Goal: Find contact information: Find contact information

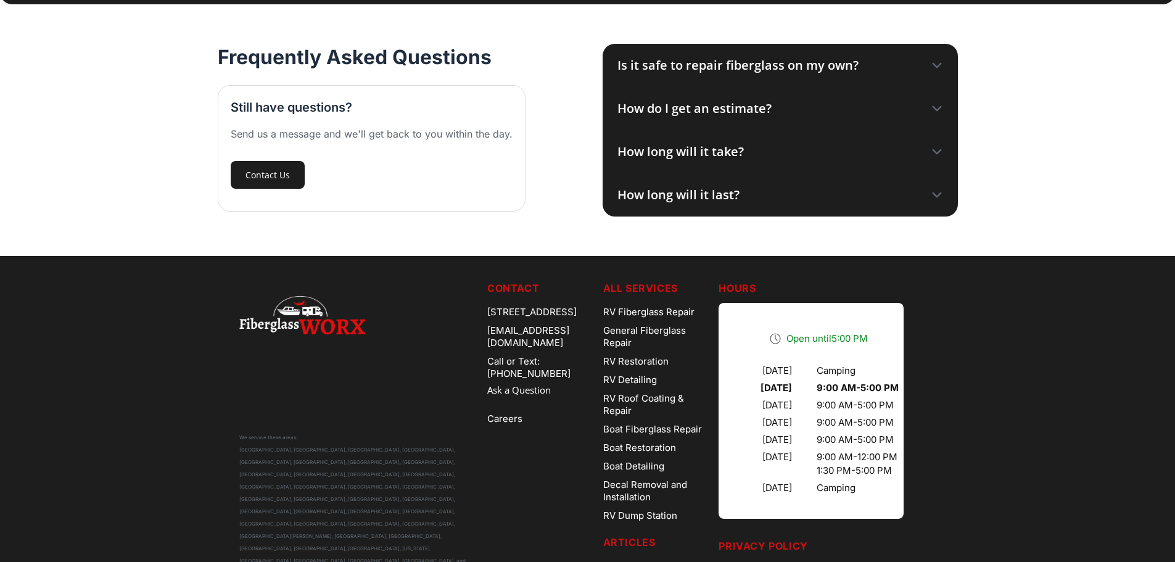
scroll to position [3692, 0]
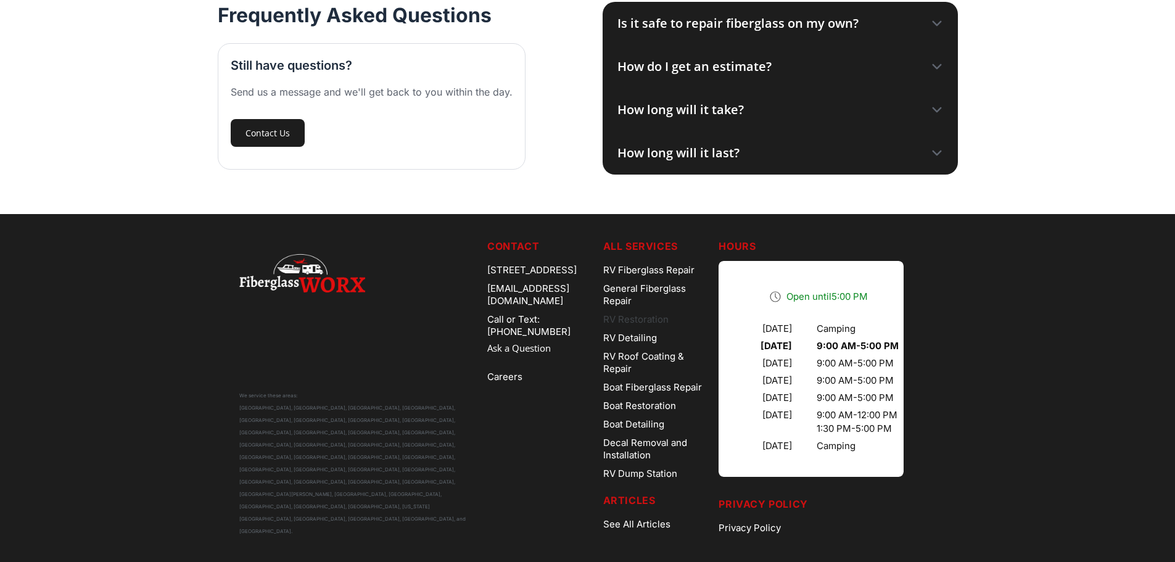
click at [659, 320] on link "RV Restoration" at bounding box center [656, 319] width 106 height 19
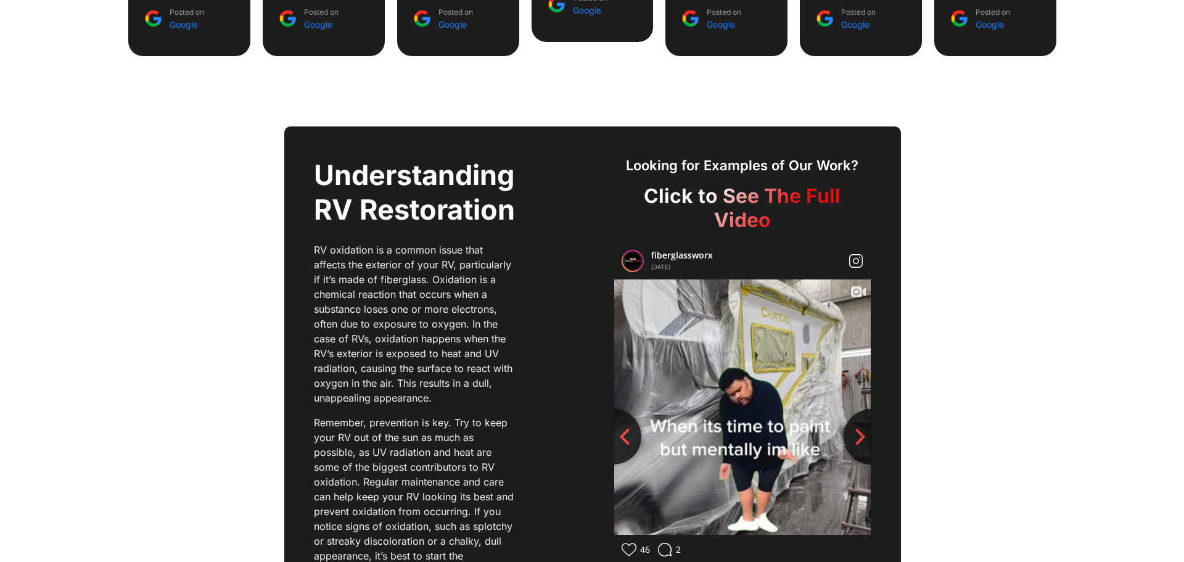
scroll to position [1295, 0]
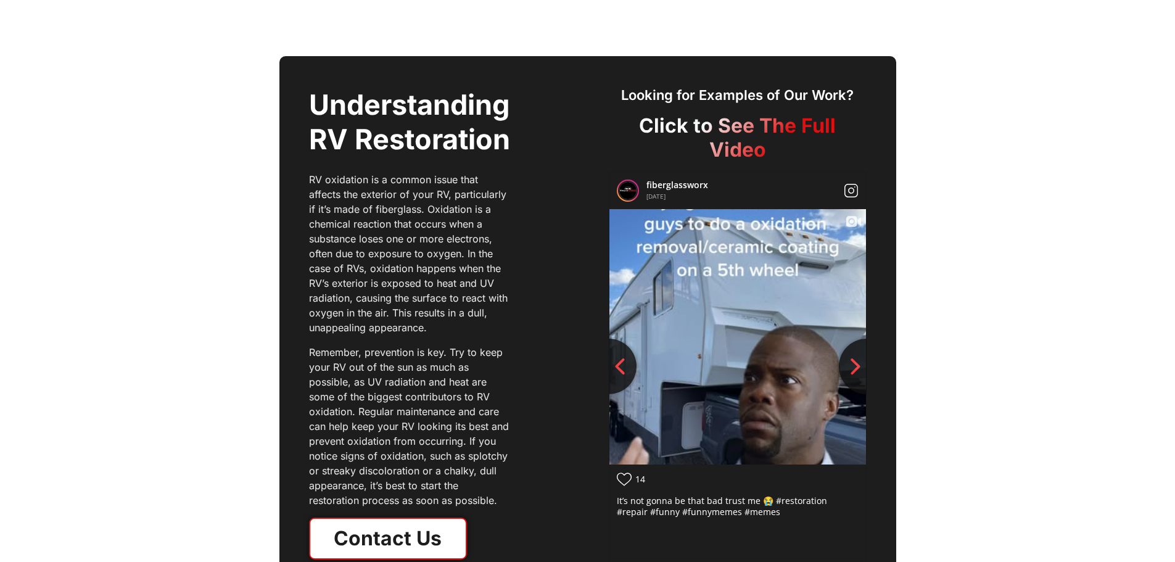
click at [753, 363] on img at bounding box center [738, 337] width 258 height 458
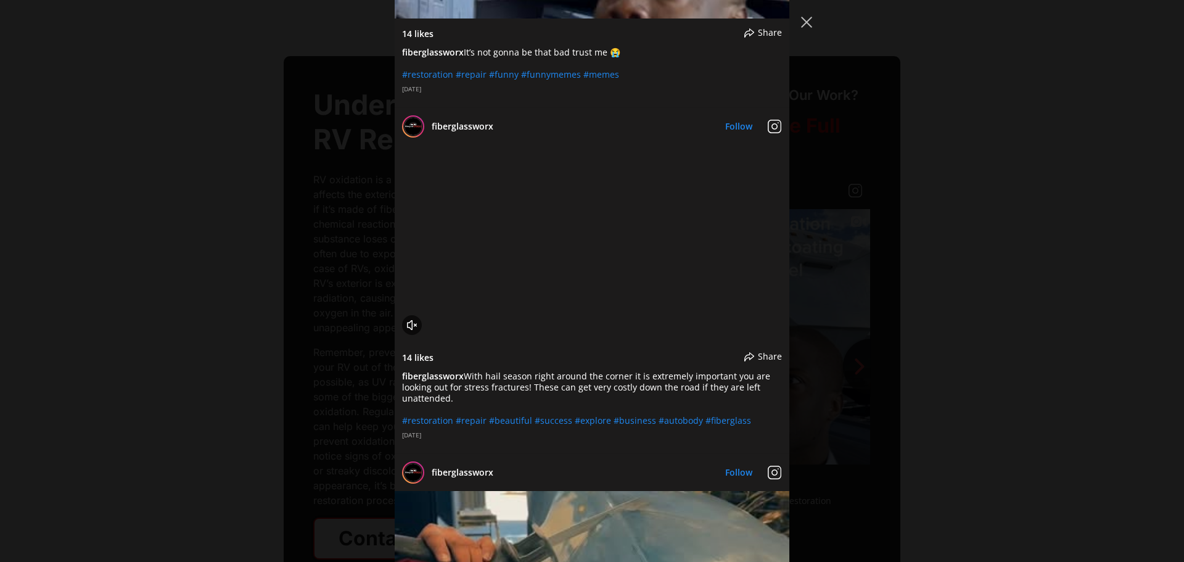
scroll to position [3515, 0]
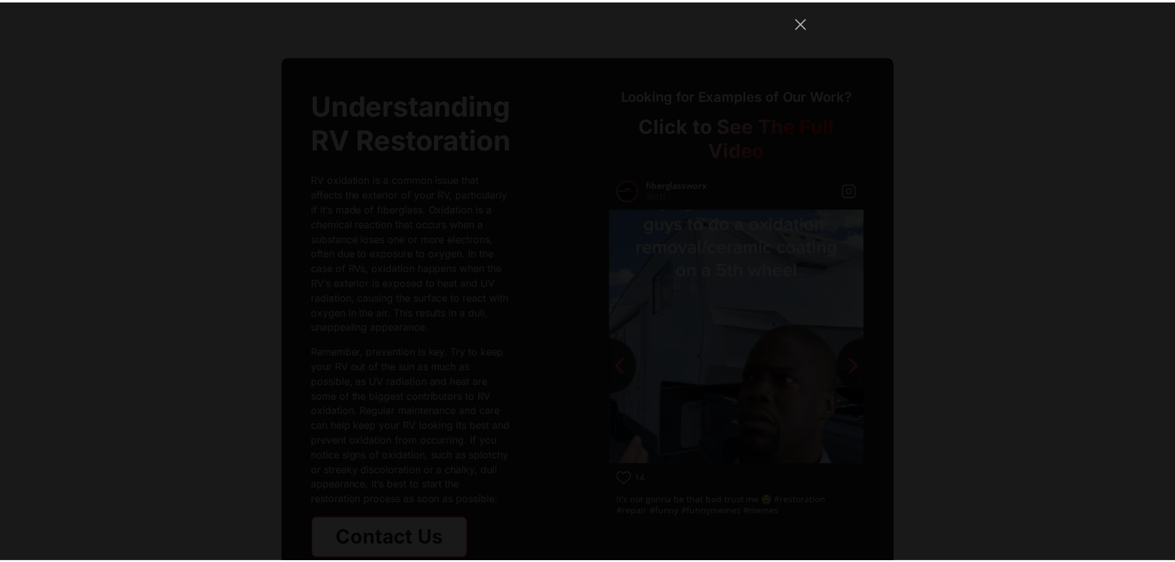
scroll to position [7659, 0]
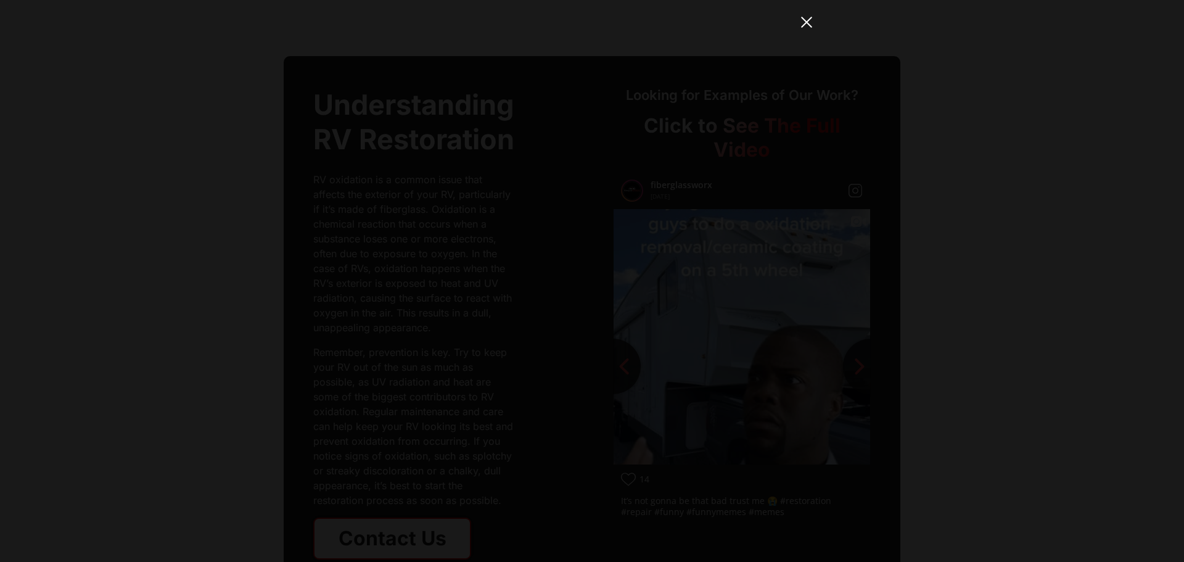
click at [809, 27] on button "Close Instagram Feed Popup" at bounding box center [807, 22] width 20 height 20
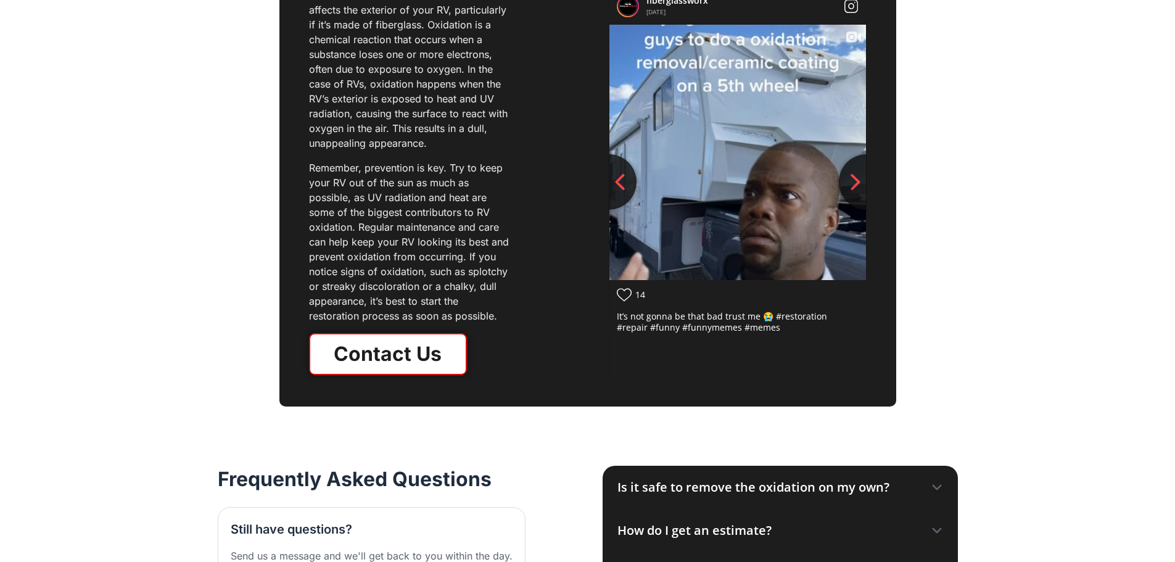
scroll to position [1480, 0]
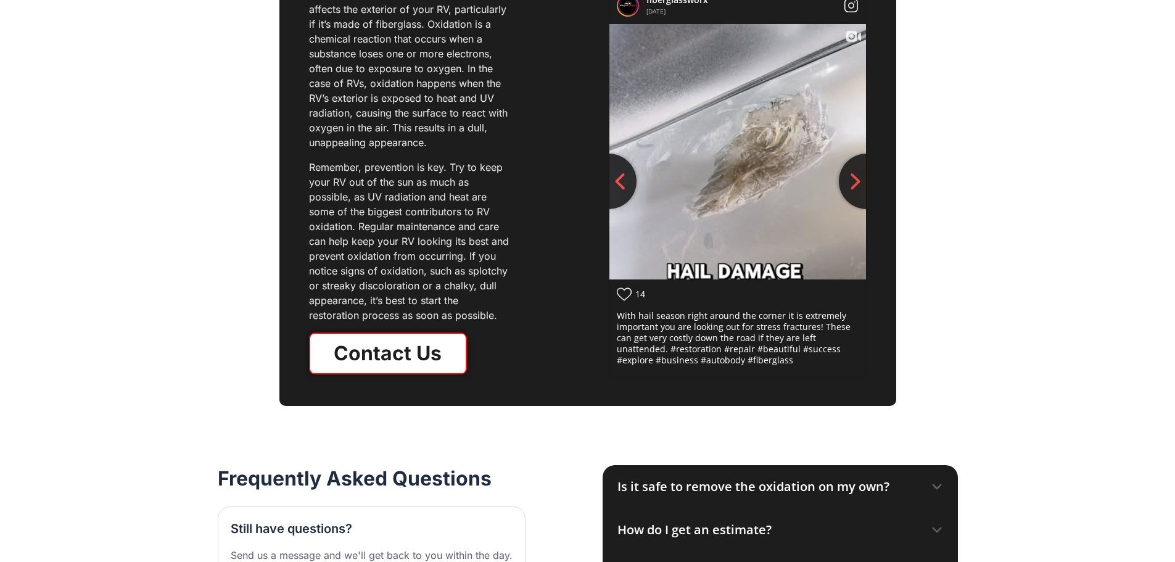
click at [404, 343] on link "Contact Us" at bounding box center [388, 353] width 158 height 42
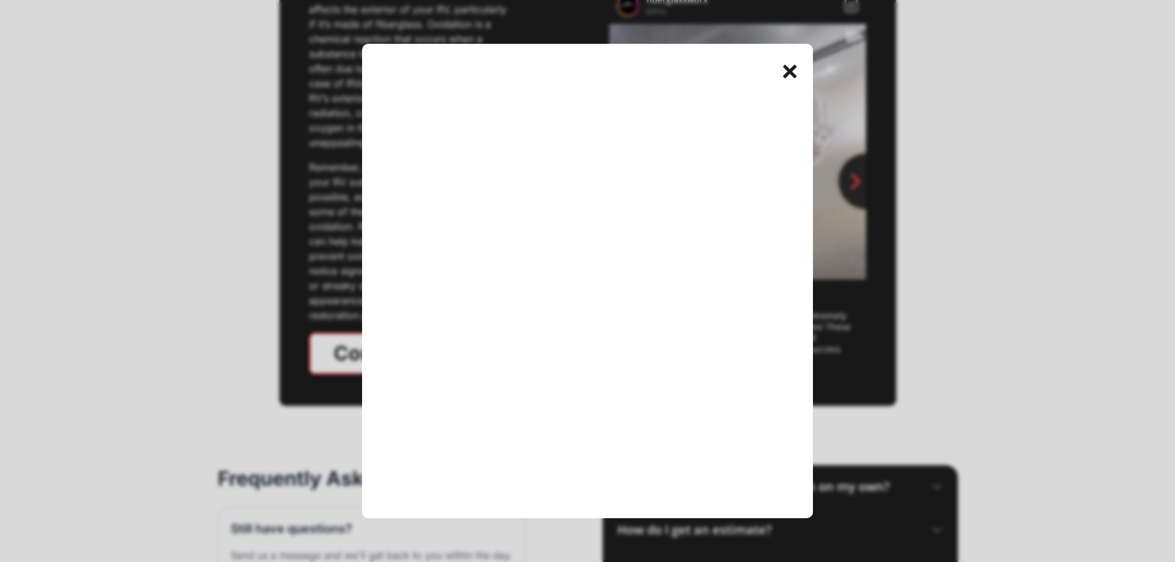
click at [794, 73] on div "+" at bounding box center [791, 69] width 25 height 25
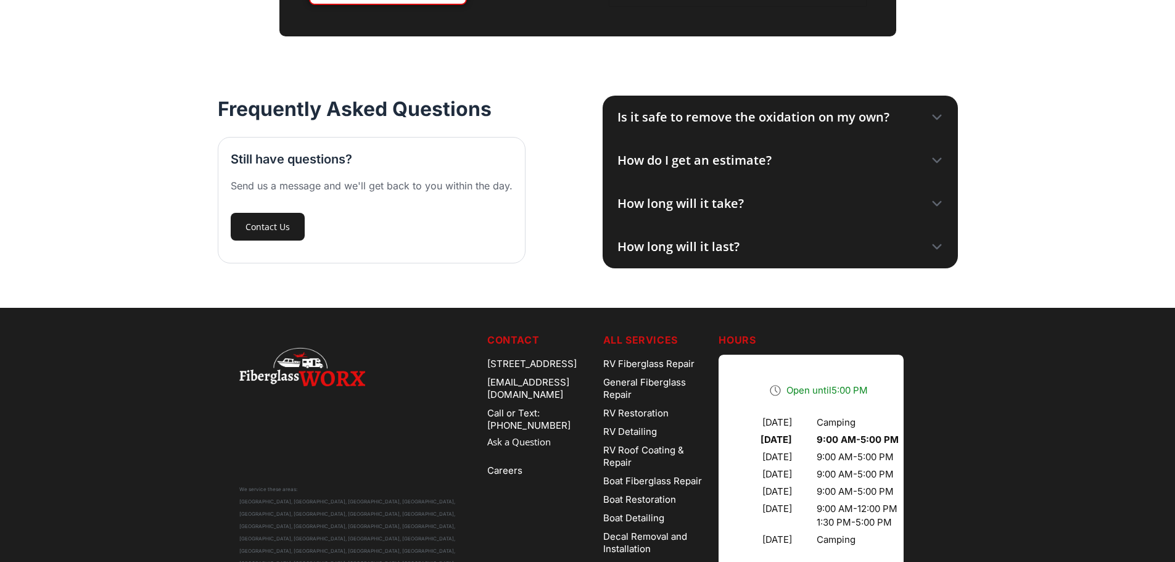
scroll to position [1850, 0]
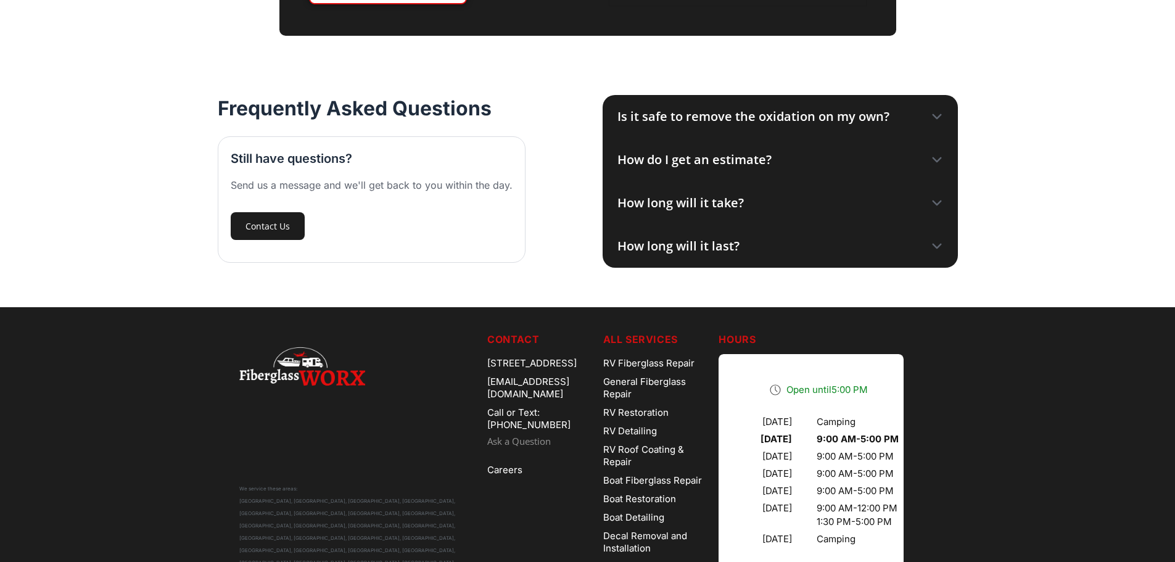
drag, startPoint x: 582, startPoint y: 406, endPoint x: 551, endPoint y: 430, distance: 39.2
click at [551, 434] on link "Ask a Question" at bounding box center [540, 441] width 106 height 14
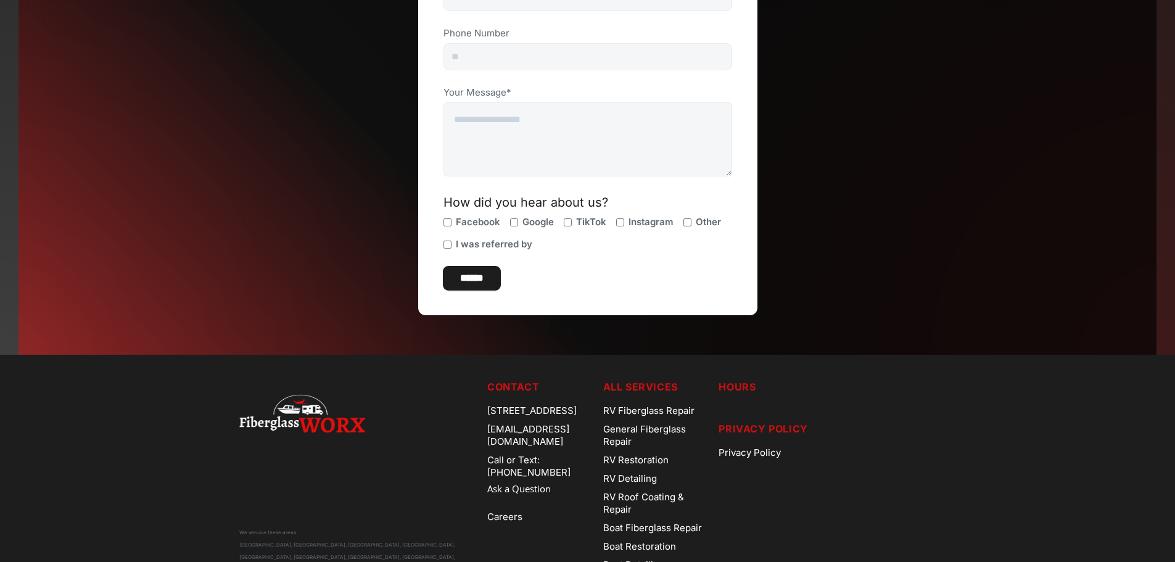
scroll to position [370, 0]
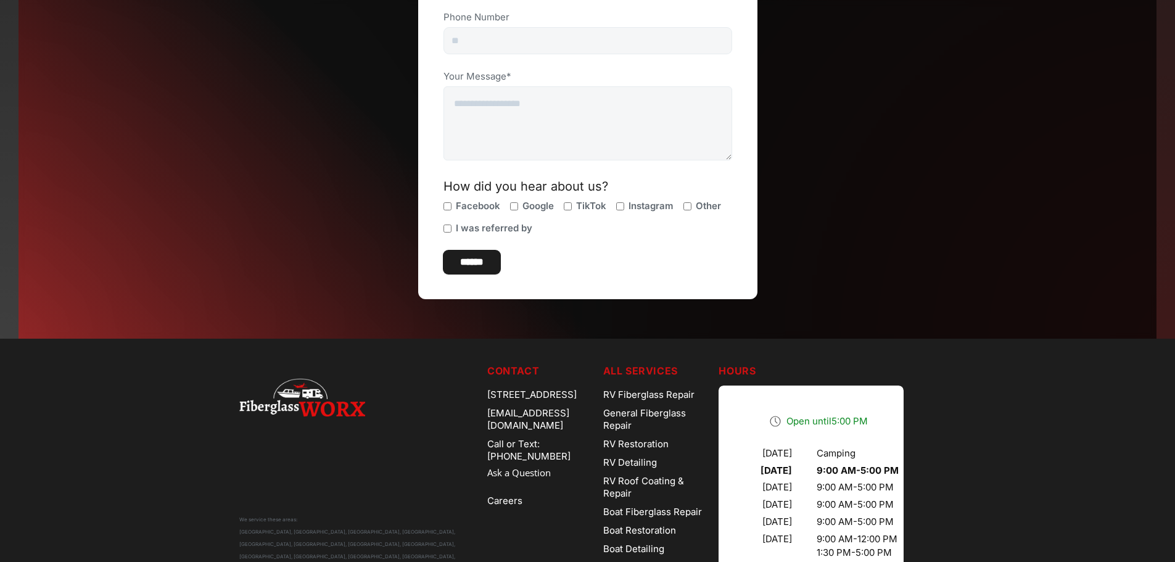
click at [449, 449] on div "We service these areas: Arvada, CO, Aurora, CO, Denver, CO, Parker, CO, Boulder…" at bounding box center [358, 512] width 238 height 298
click at [571, 446] on link "Call or Text: [PHONE_NUMBER]" at bounding box center [540, 450] width 106 height 31
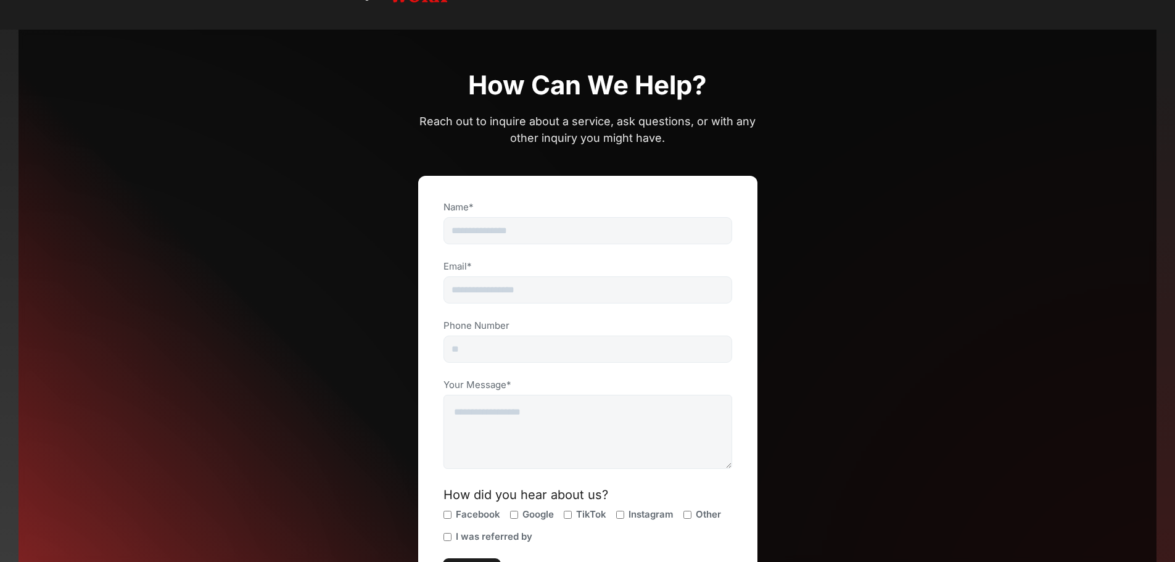
scroll to position [0, 0]
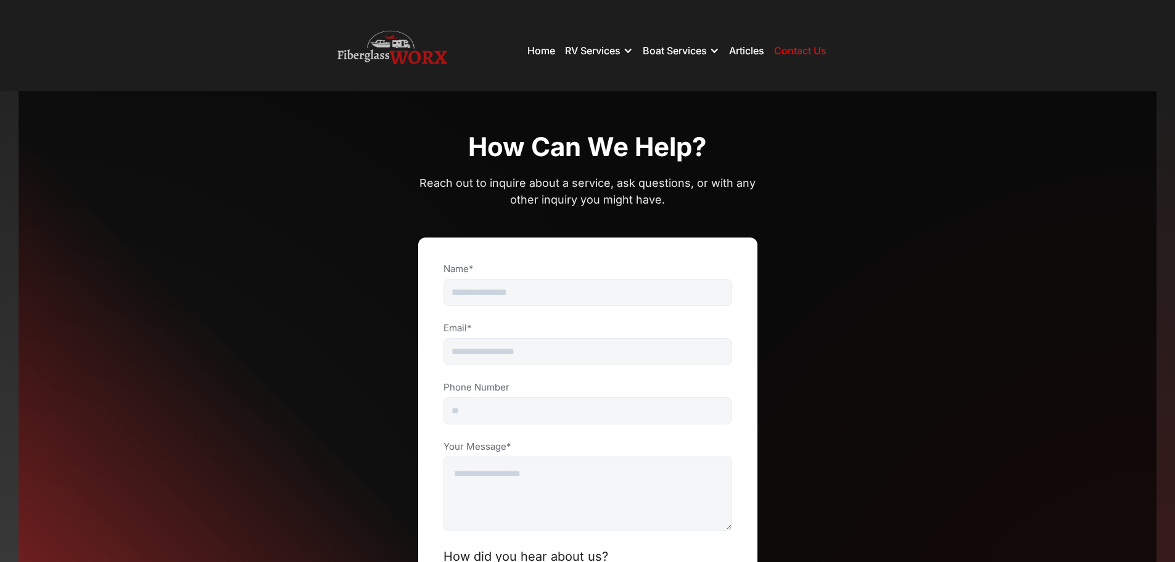
click at [403, 54] on img at bounding box center [392, 50] width 110 height 49
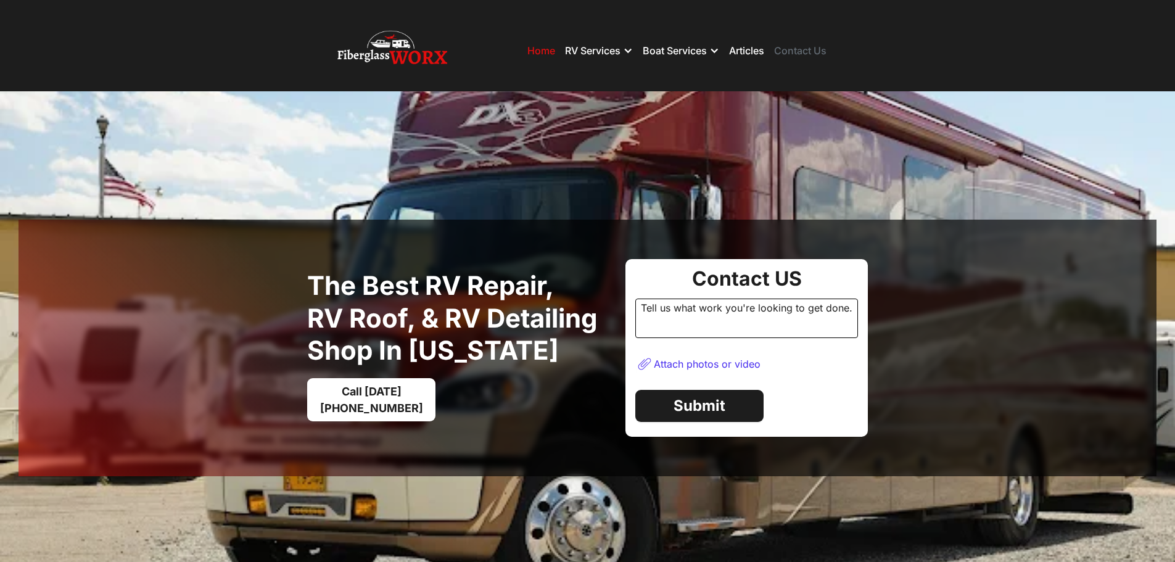
click at [807, 53] on link "Contact Us" at bounding box center [800, 50] width 52 height 12
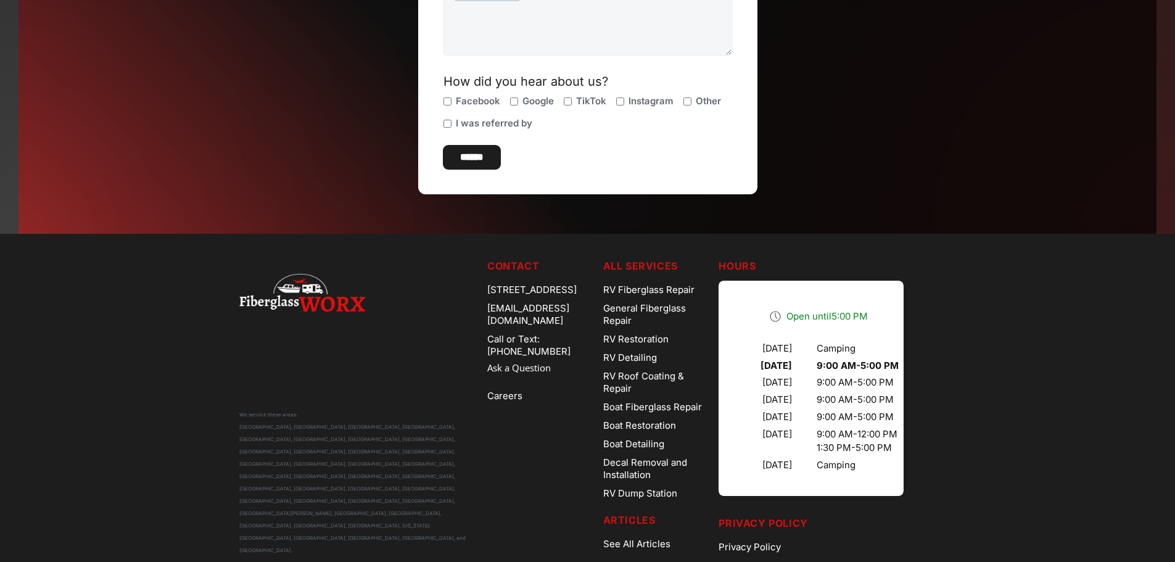
scroll to position [493, 0]
